Goal: Information Seeking & Learning: Learn about a topic

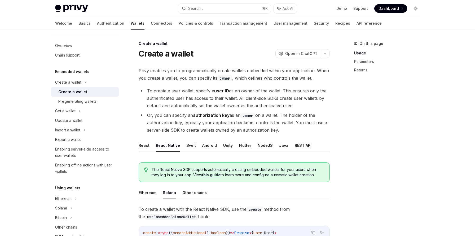
scroll to position [215, 0]
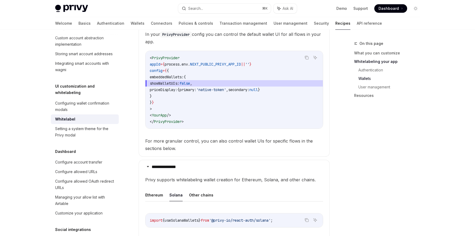
scroll to position [501, 0]
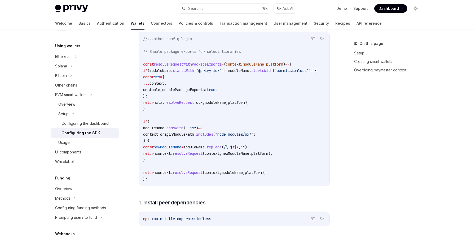
scroll to position [167, 0]
